Goal: Transaction & Acquisition: Download file/media

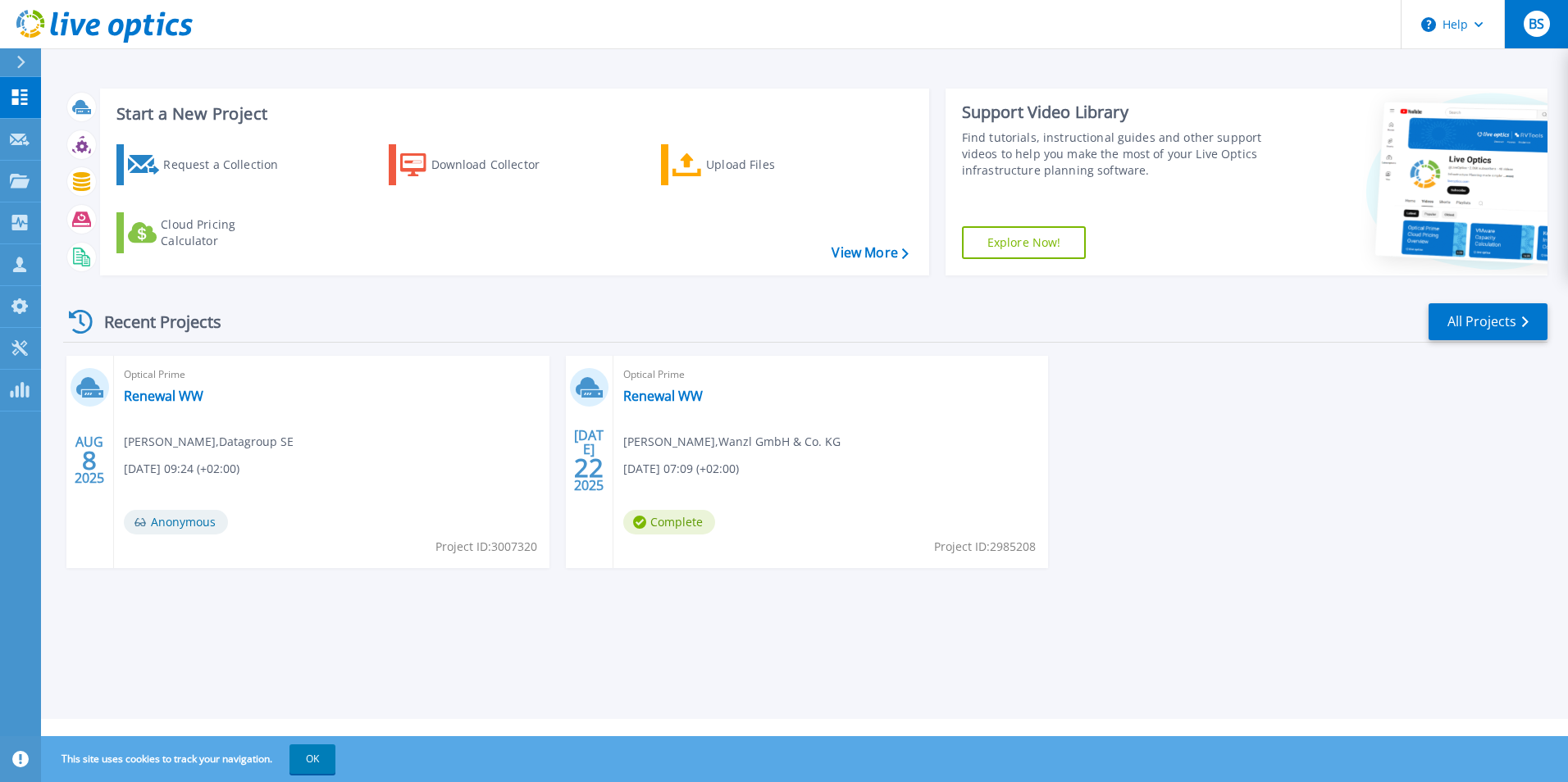
click at [1553, 15] on button "BS" at bounding box center [1535, 24] width 64 height 48
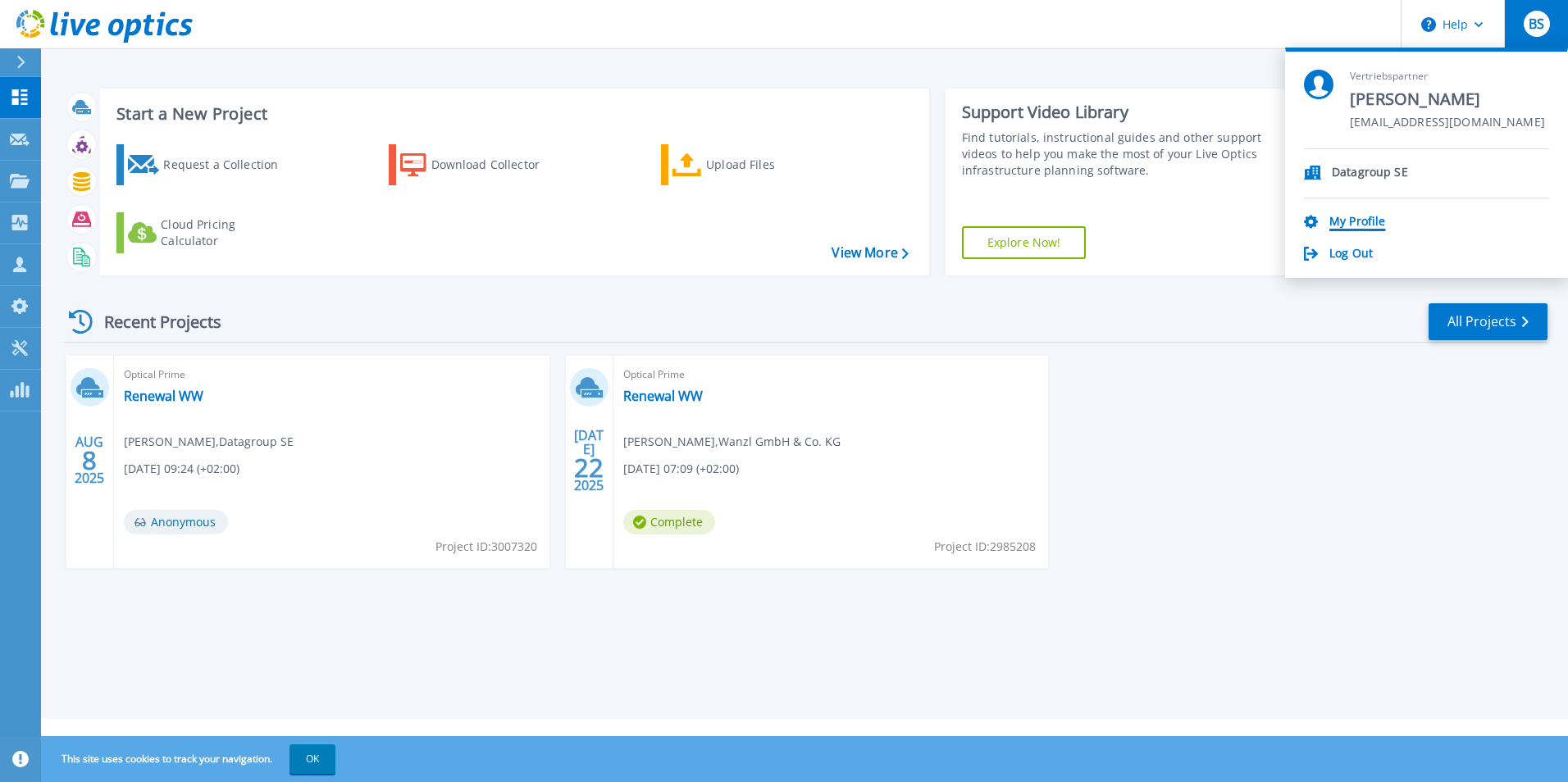
click at [1365, 217] on link "My Profile" at bounding box center [1357, 222] width 56 height 15
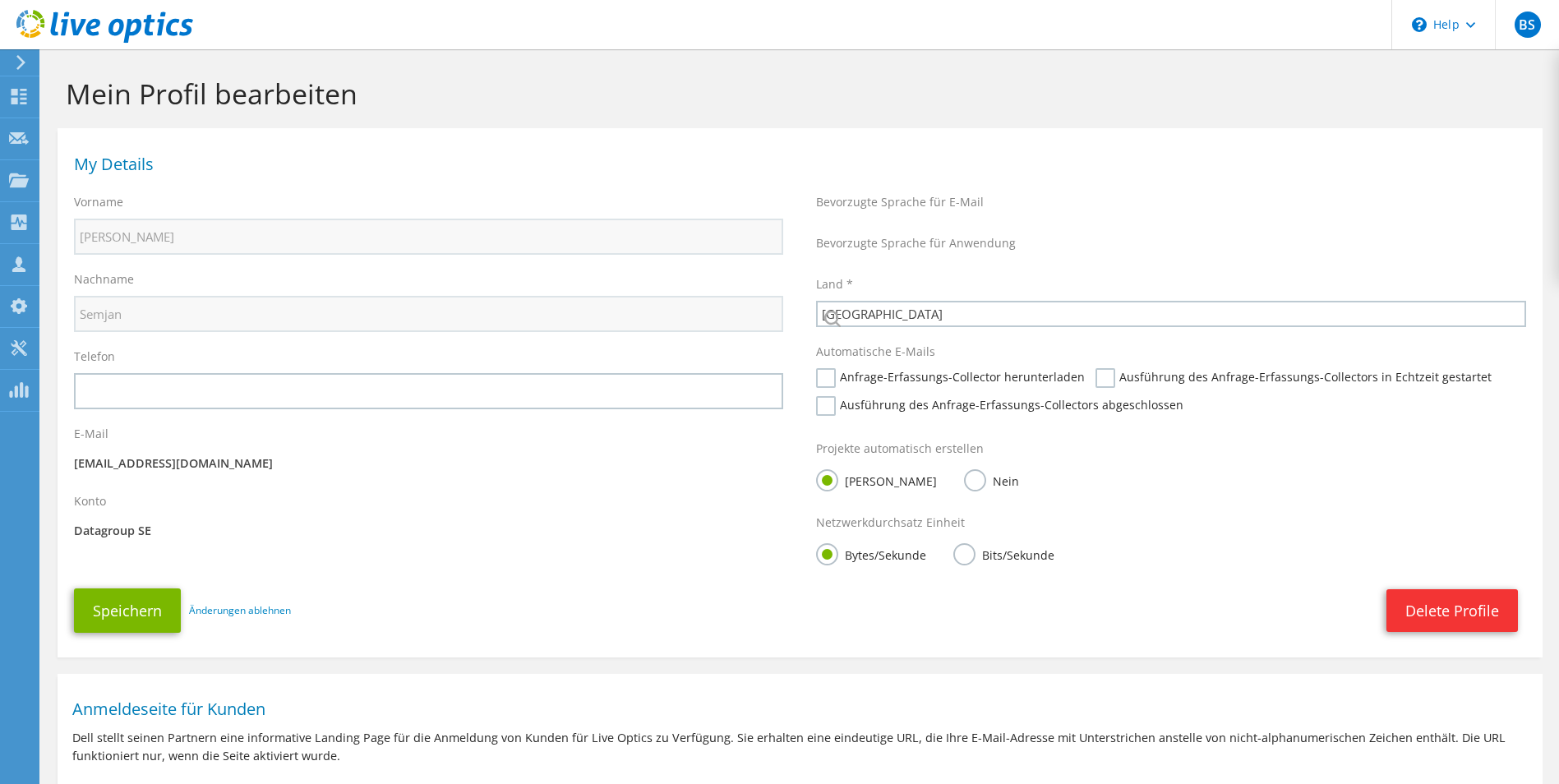
select select "56"
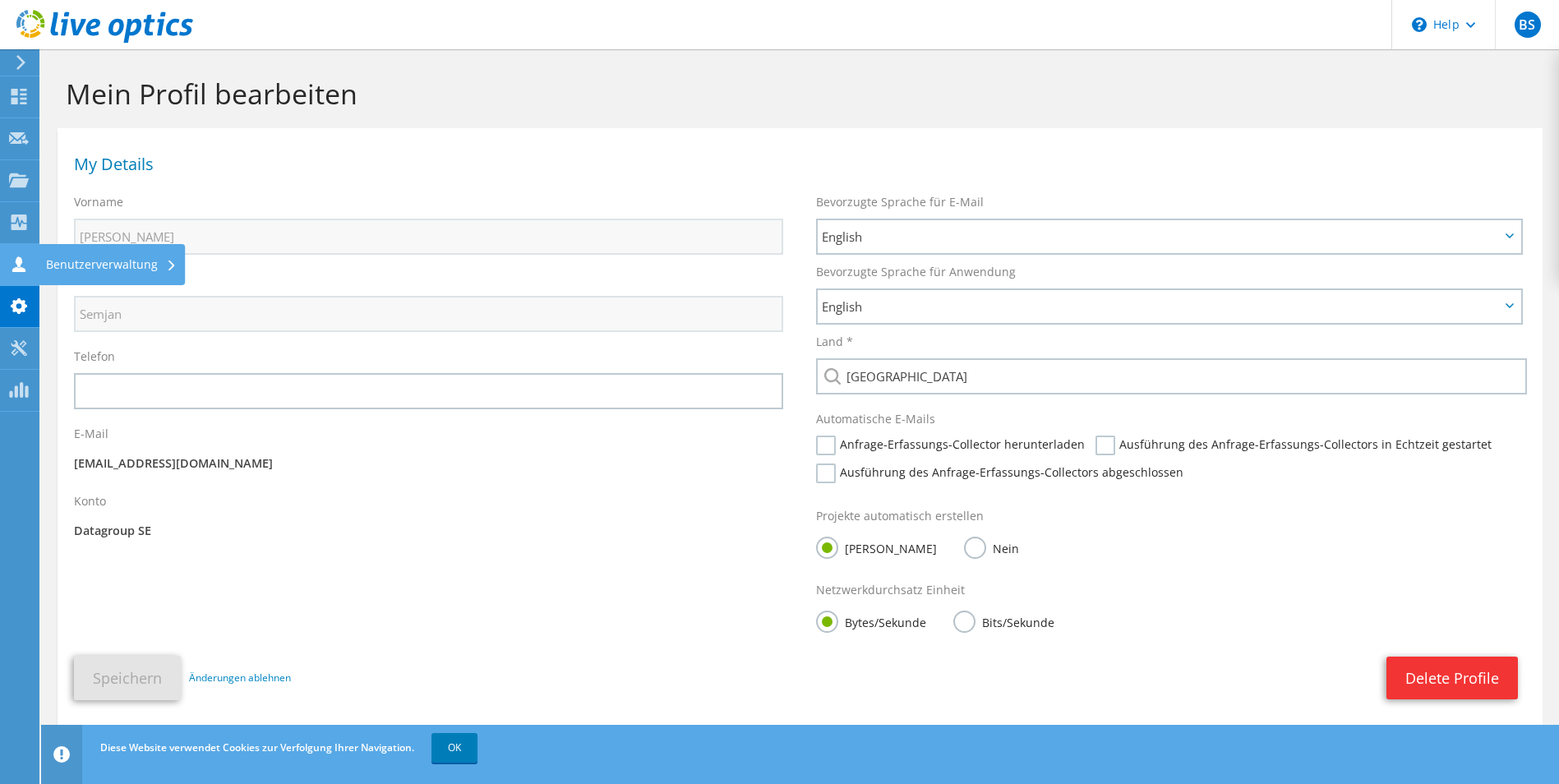
click at [24, 270] on use at bounding box center [19, 264] width 13 height 16
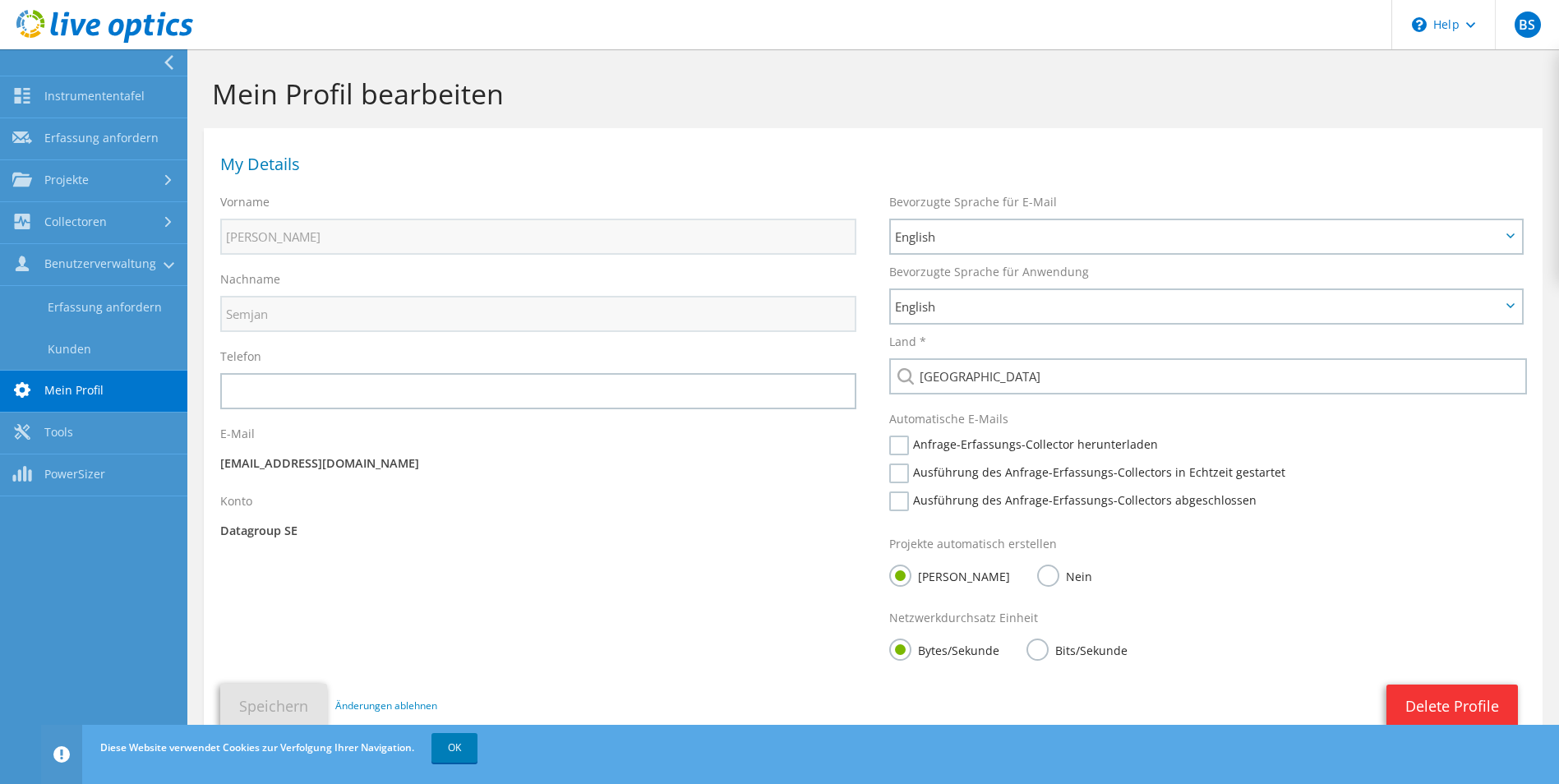
click at [62, 392] on link "Mein Profil" at bounding box center [93, 392] width 187 height 42
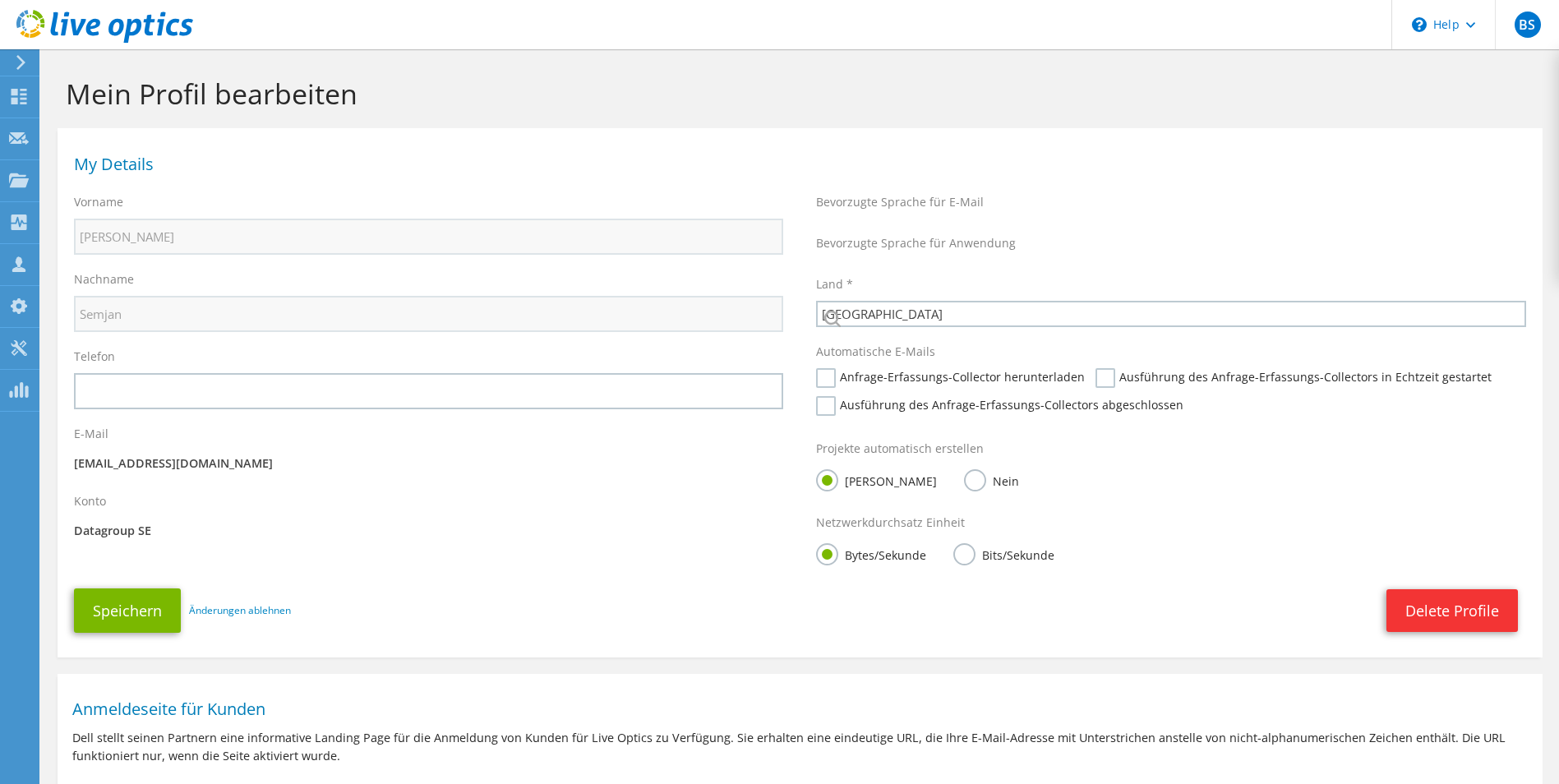
select select "56"
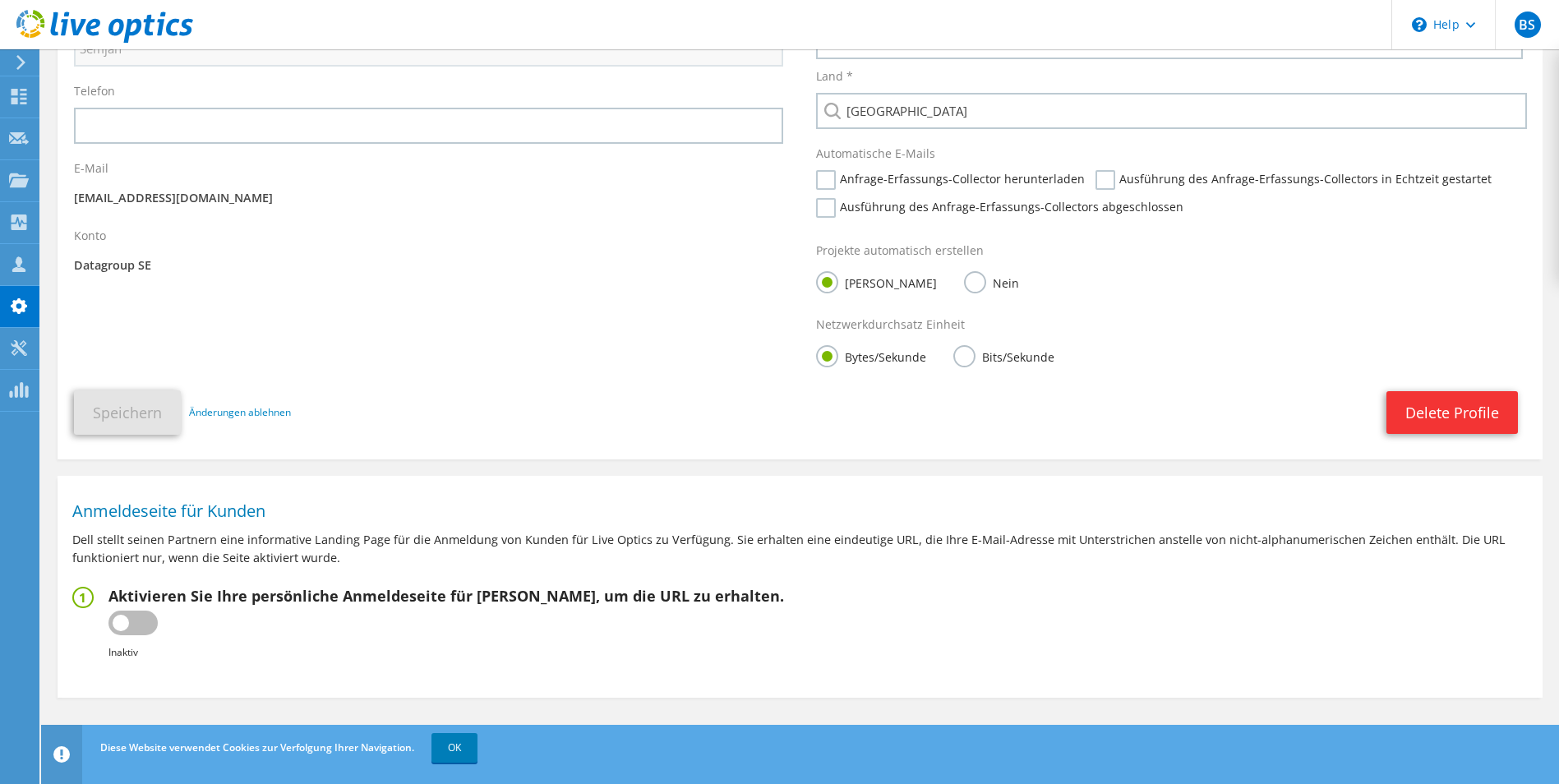
scroll to position [277, 0]
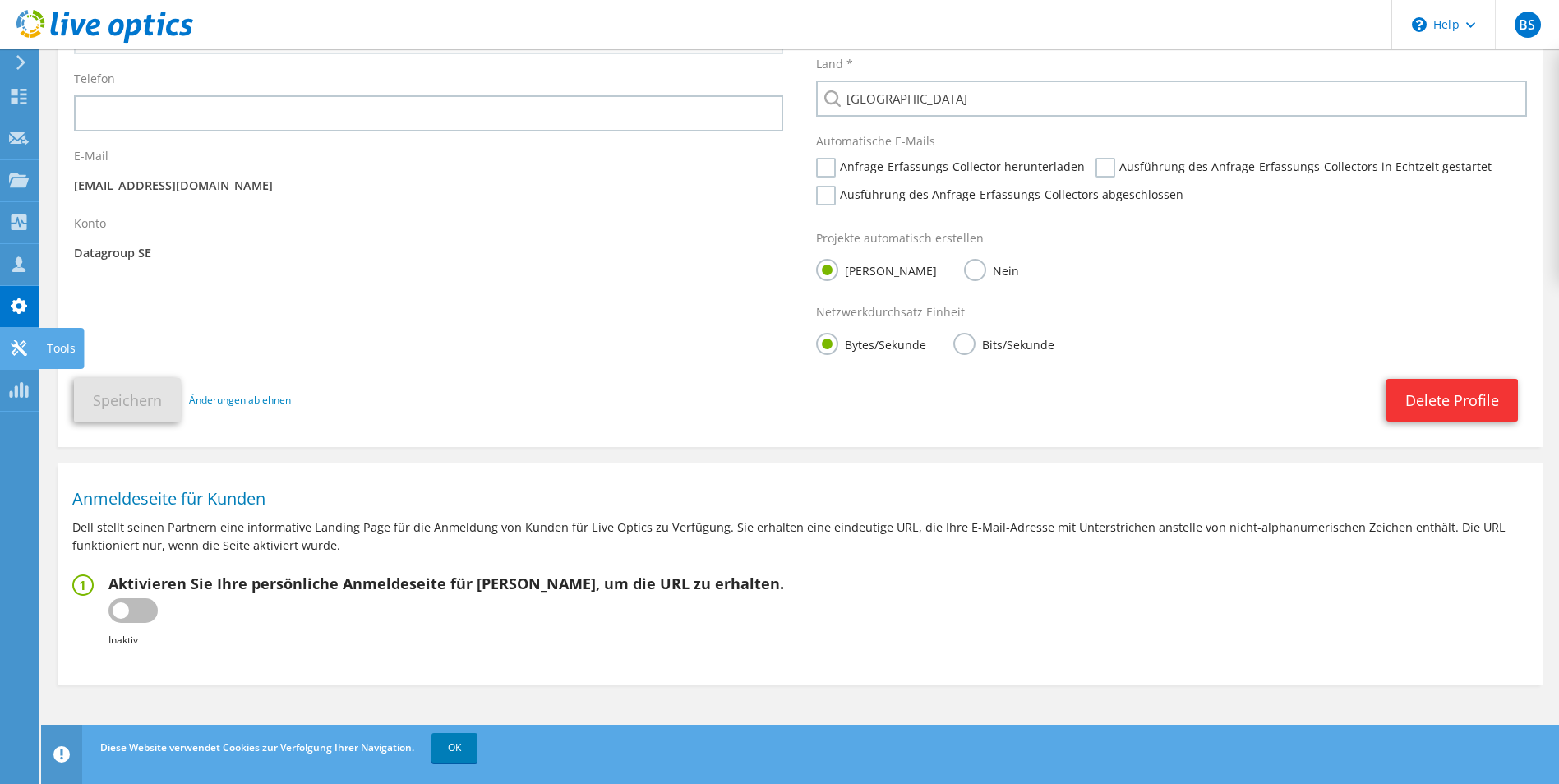
click at [17, 350] on icon at bounding box center [19, 348] width 20 height 16
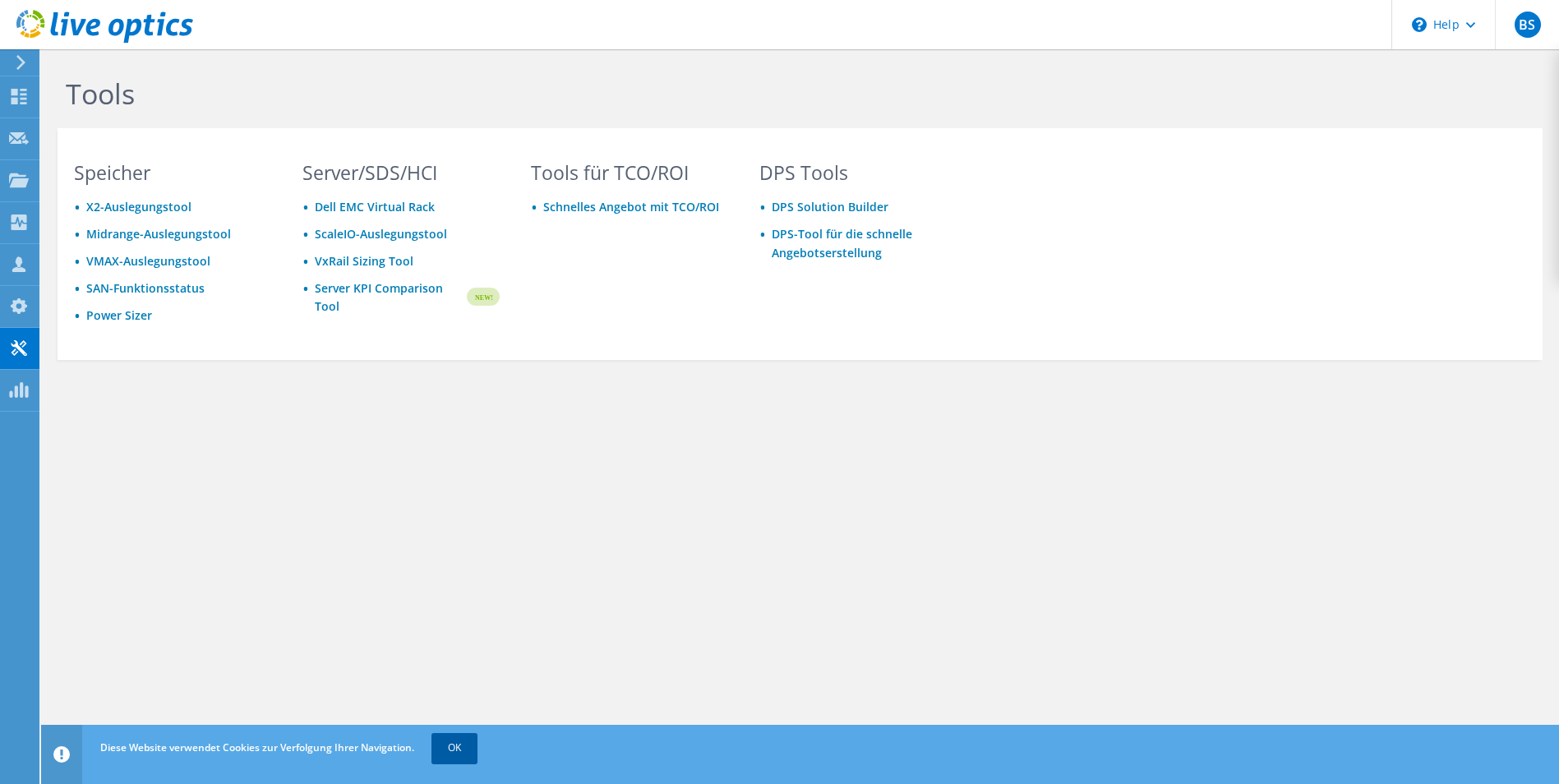
click at [477, 747] on link "OK" at bounding box center [455, 747] width 46 height 29
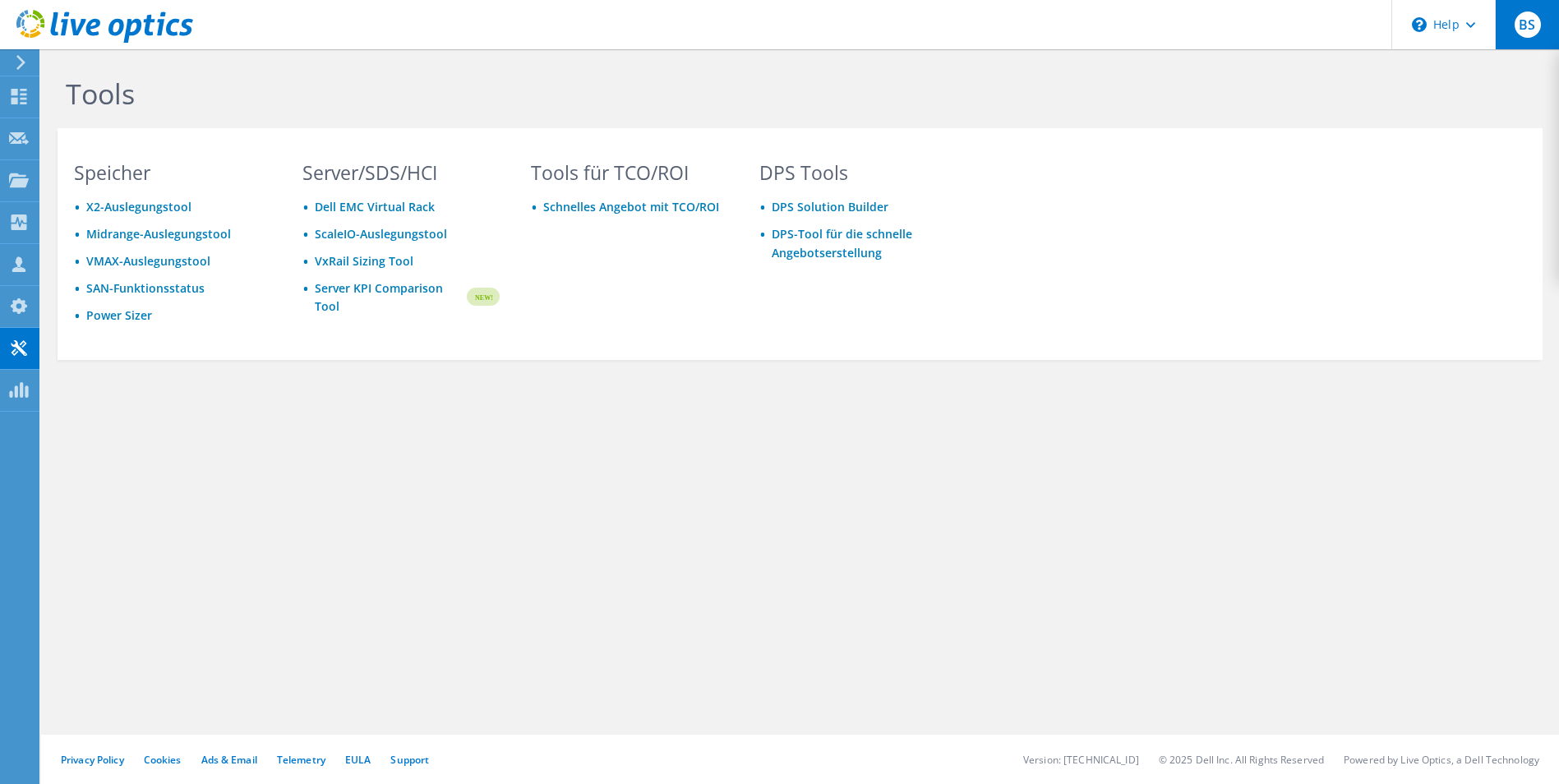
click at [1517, 19] on span "BS" at bounding box center [1528, 25] width 26 height 26
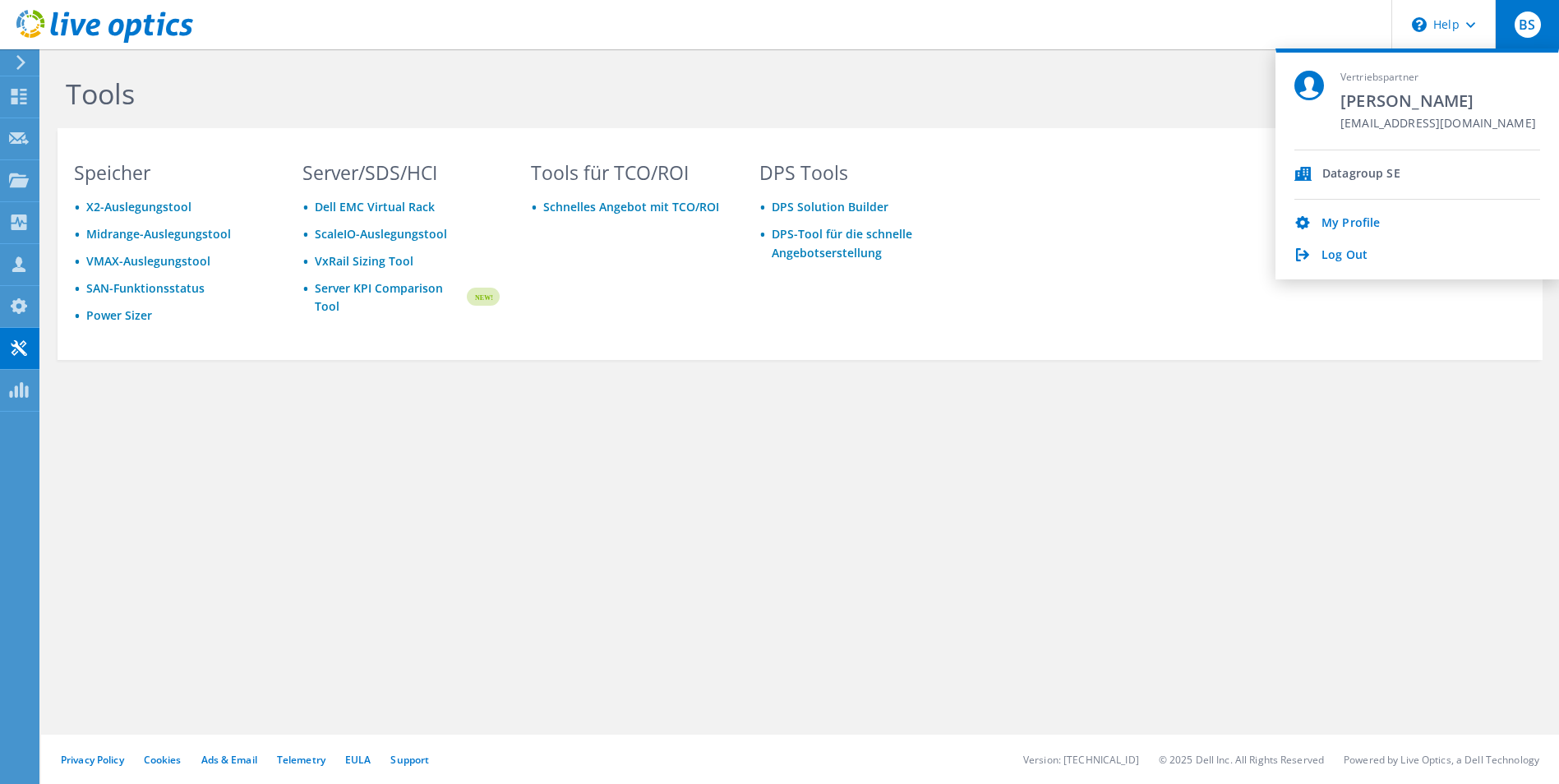
click at [1517, 19] on span "BS" at bounding box center [1528, 25] width 26 height 26
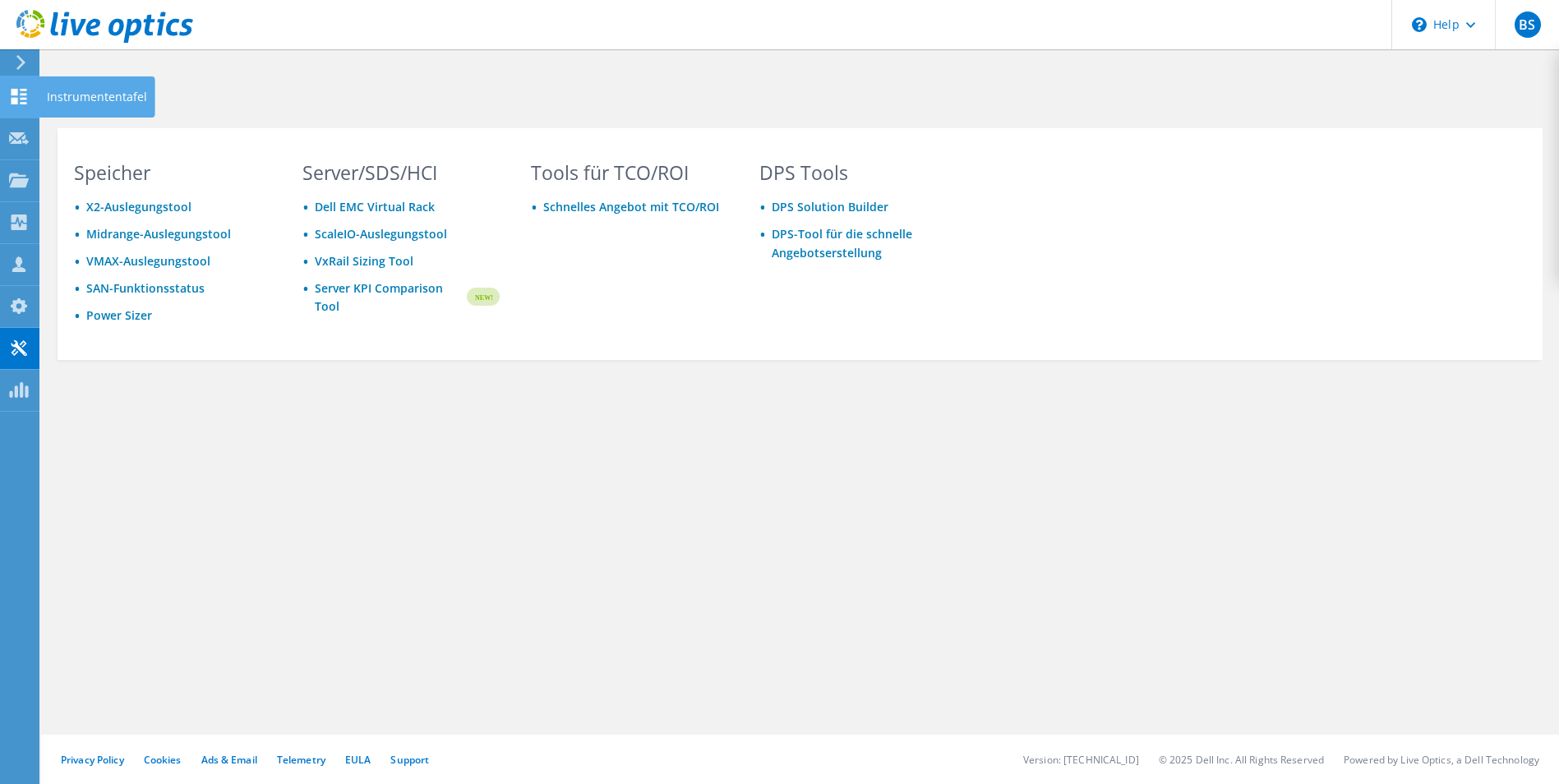
click at [21, 97] on icon at bounding box center [19, 96] width 20 height 16
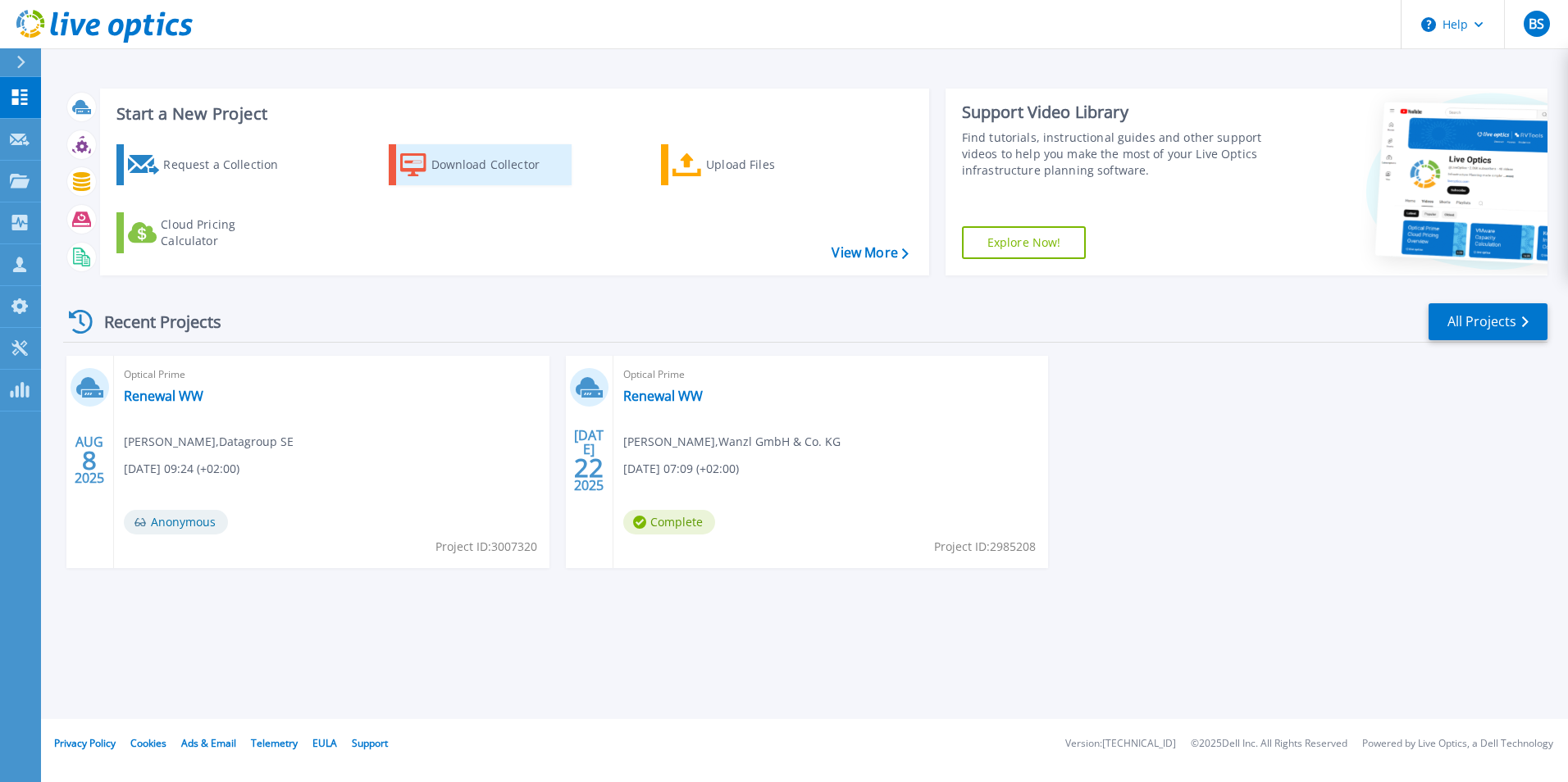
click at [483, 167] on div "Download Collector" at bounding box center [497, 165] width 131 height 33
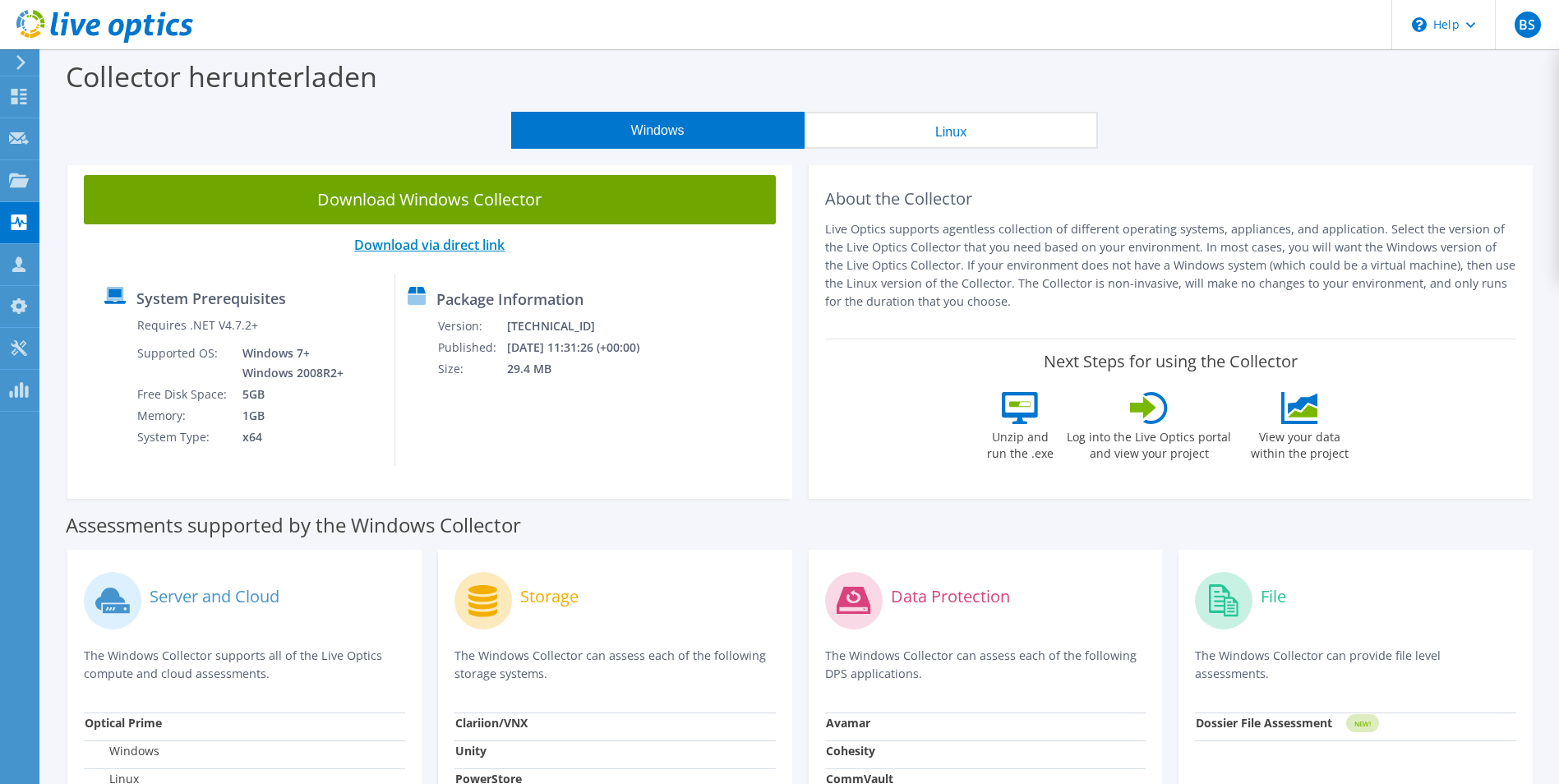
click at [460, 244] on link "Download via direct link" at bounding box center [429, 245] width 151 height 18
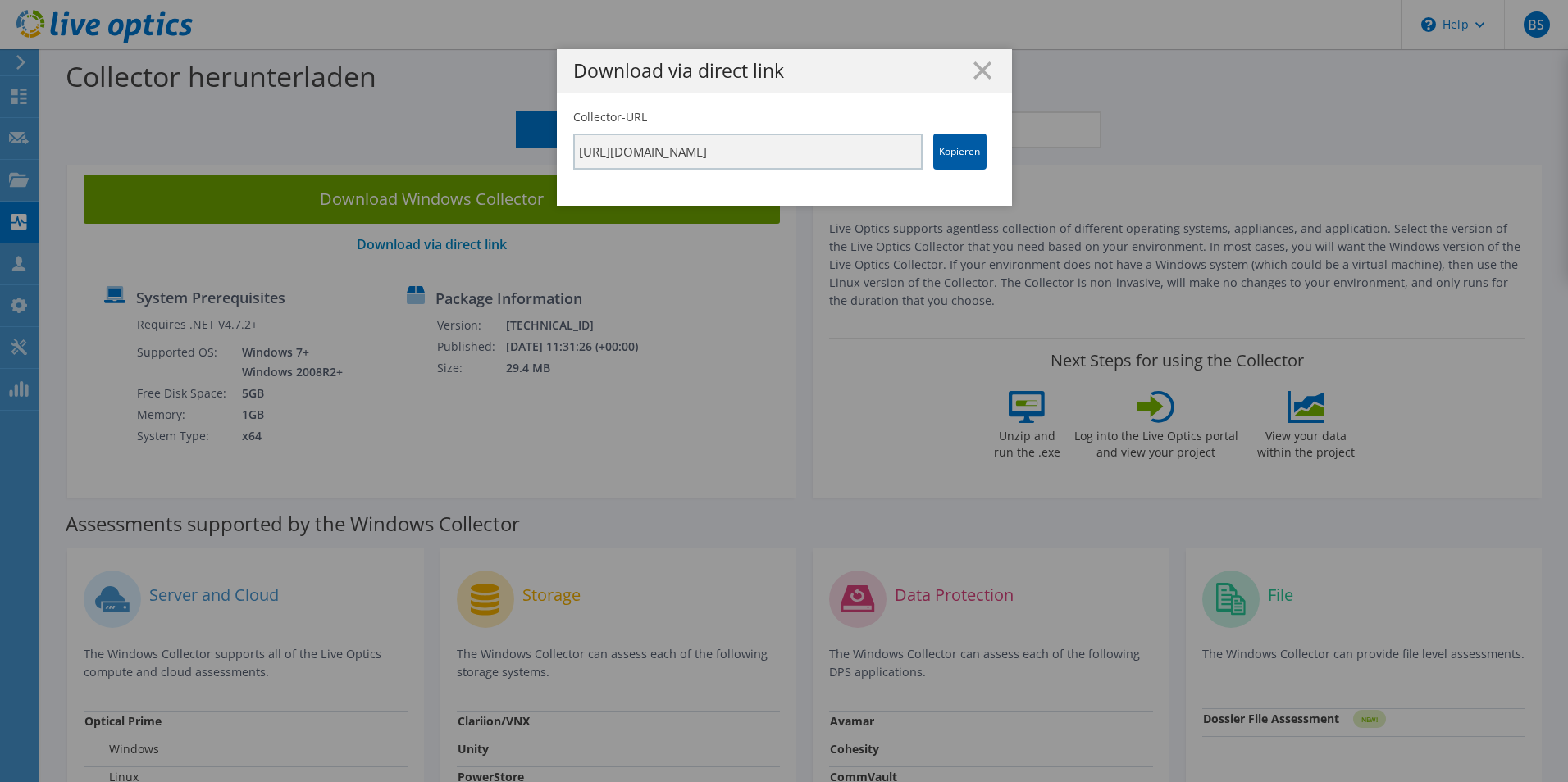
click at [952, 162] on link "Kopieren" at bounding box center [960, 152] width 54 height 36
click at [977, 72] on line at bounding box center [983, 70] width 16 height 16
